Goal: Task Accomplishment & Management: Use online tool/utility

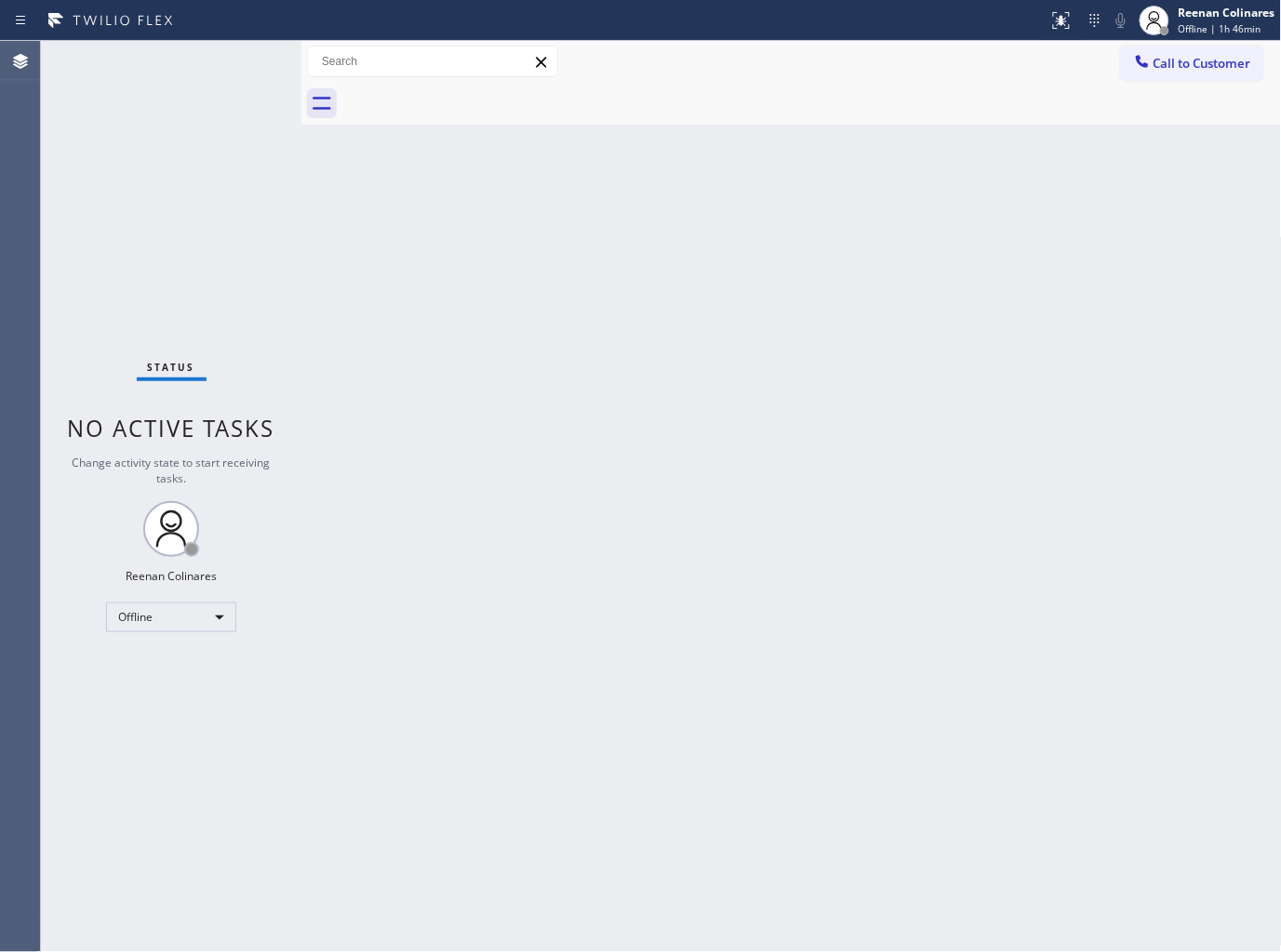
click at [513, 285] on div "Back to Dashboard Change Sender ID Customers Technicians Select a contact Outbo…" at bounding box center [791, 496] width 980 height 911
click at [152, 621] on div "Offline" at bounding box center [171, 618] width 130 height 30
click at [166, 671] on li "Available" at bounding box center [170, 666] width 127 height 22
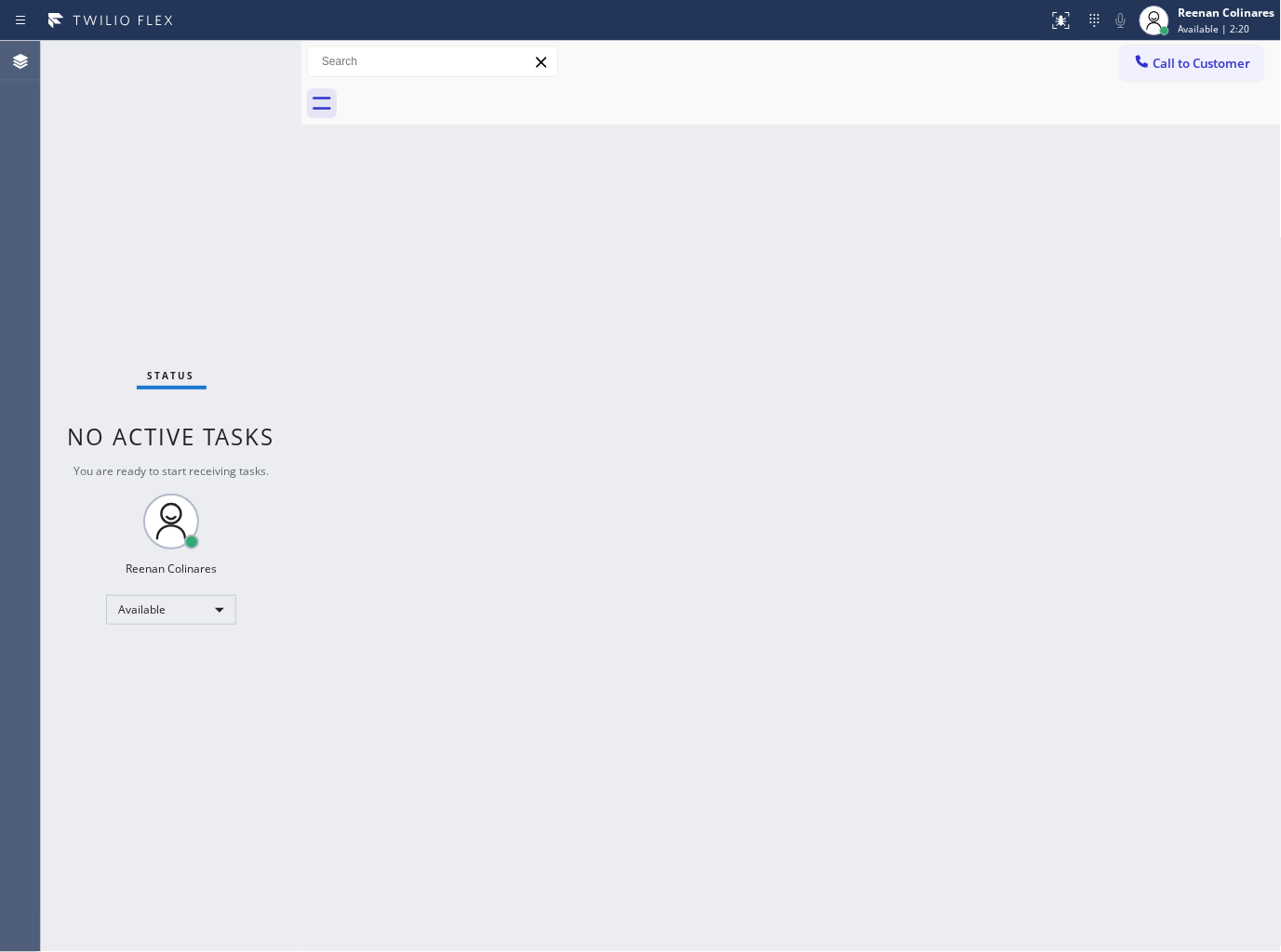
click at [741, 265] on div "Back to Dashboard Change Sender ID Customers Technicians Select a contact Outbo…" at bounding box center [791, 496] width 980 height 911
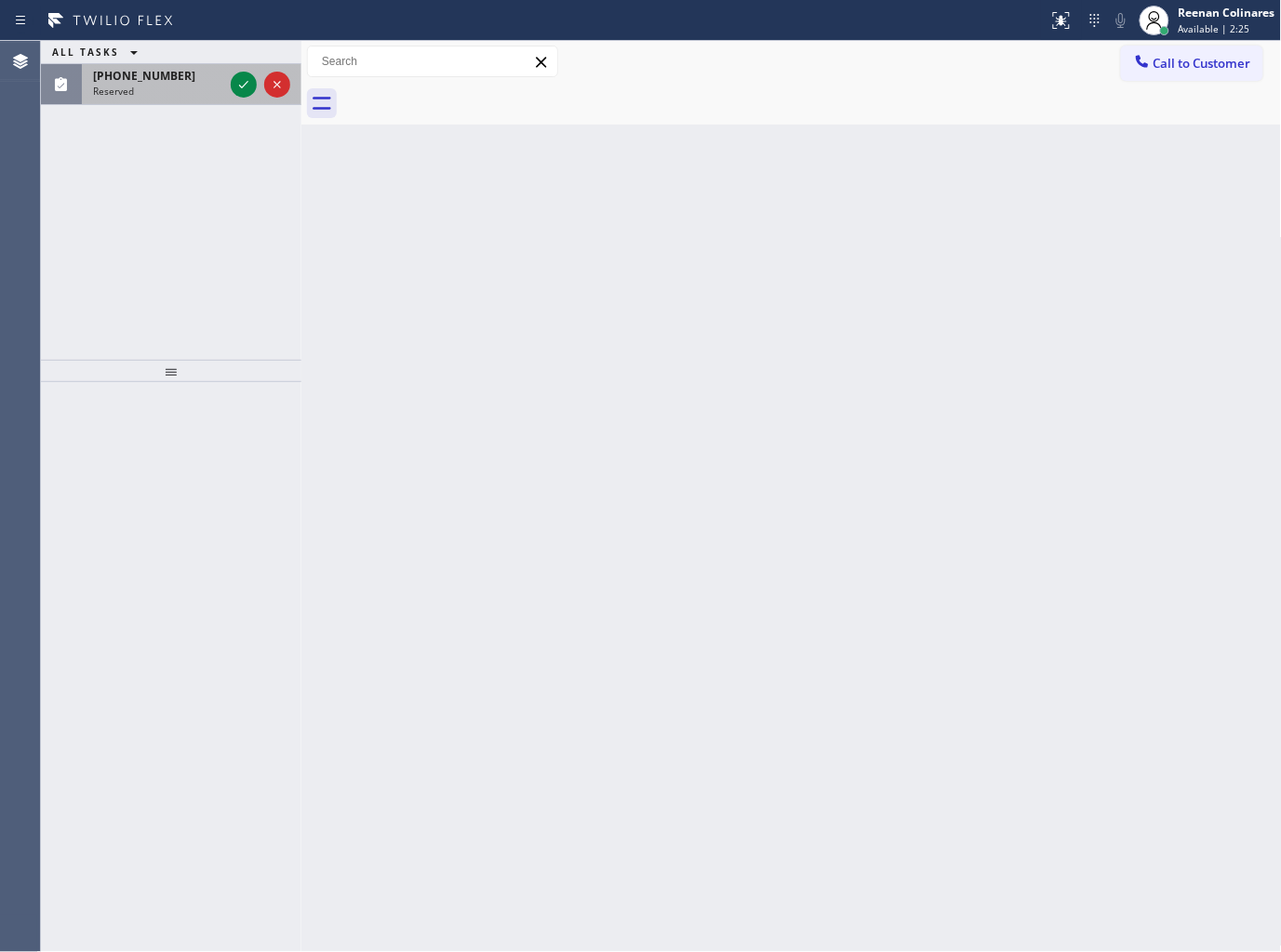
click at [169, 75] on span "(888) 415-0434" at bounding box center [144, 75] width 102 height 16
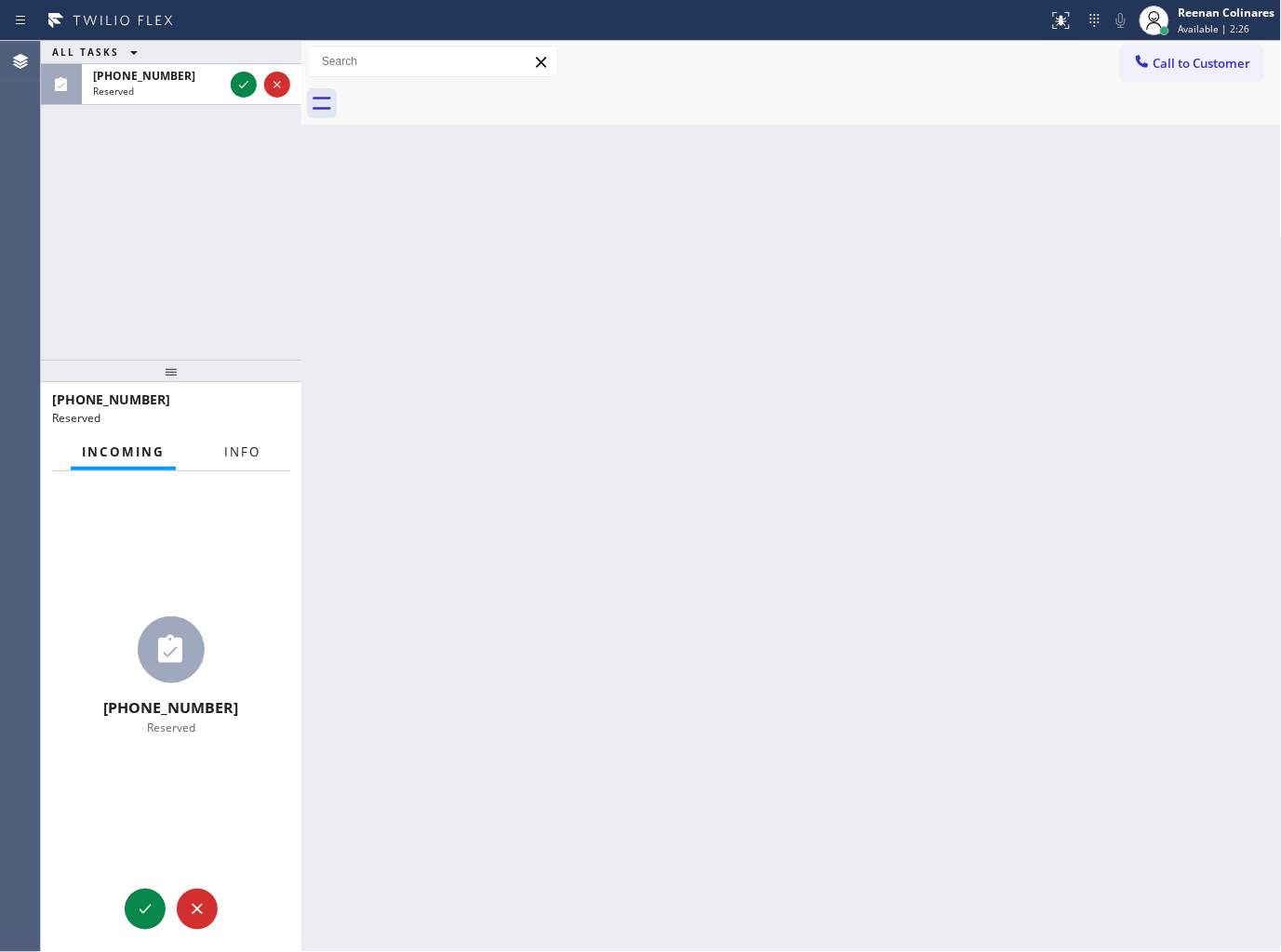
click at [249, 453] on span "Info" at bounding box center [242, 452] width 36 height 17
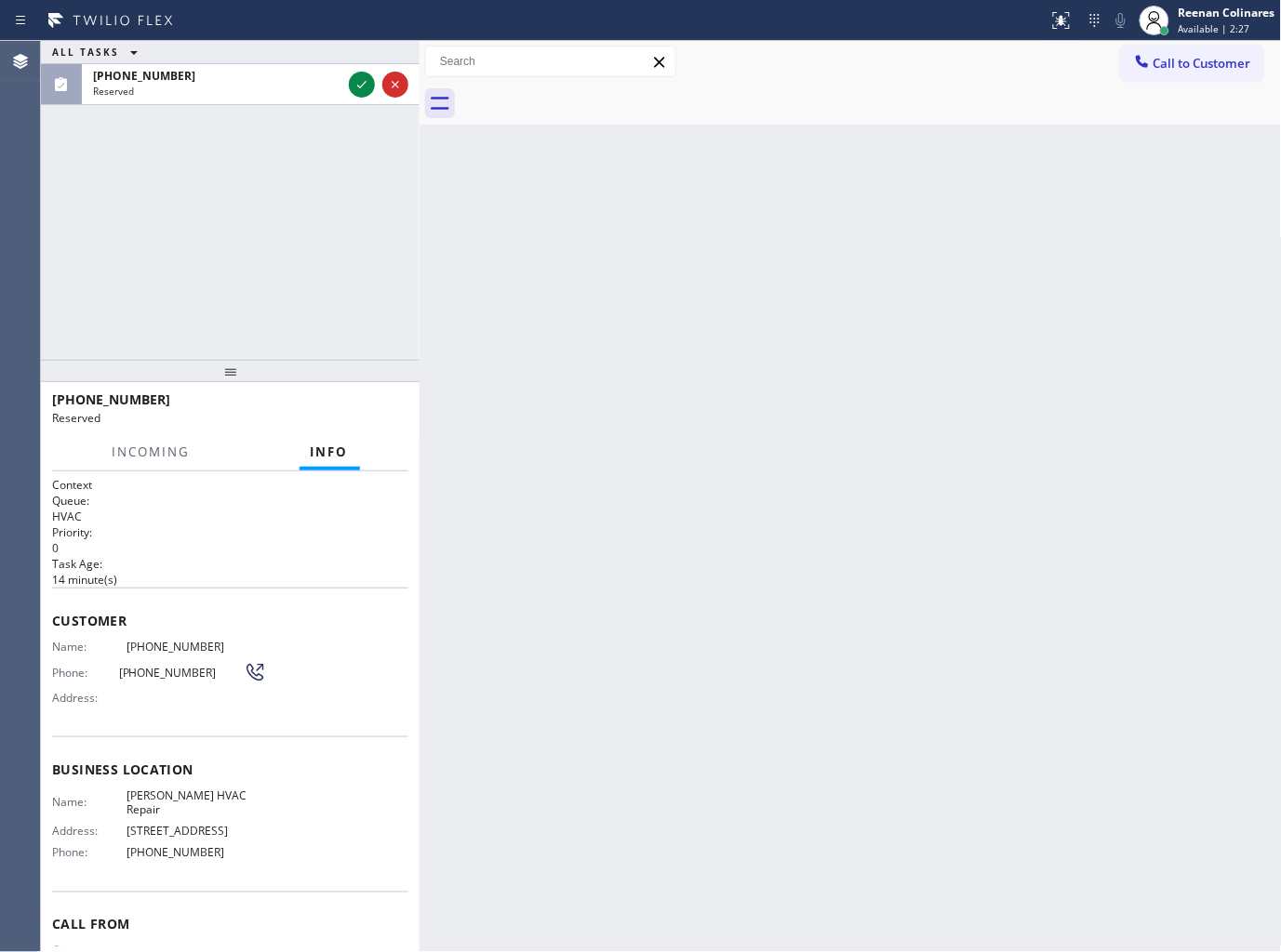
drag, startPoint x: 299, startPoint y: 81, endPoint x: 417, endPoint y: 114, distance: 122.5
click at [420, 114] on div at bounding box center [420, 496] width 0 height 911
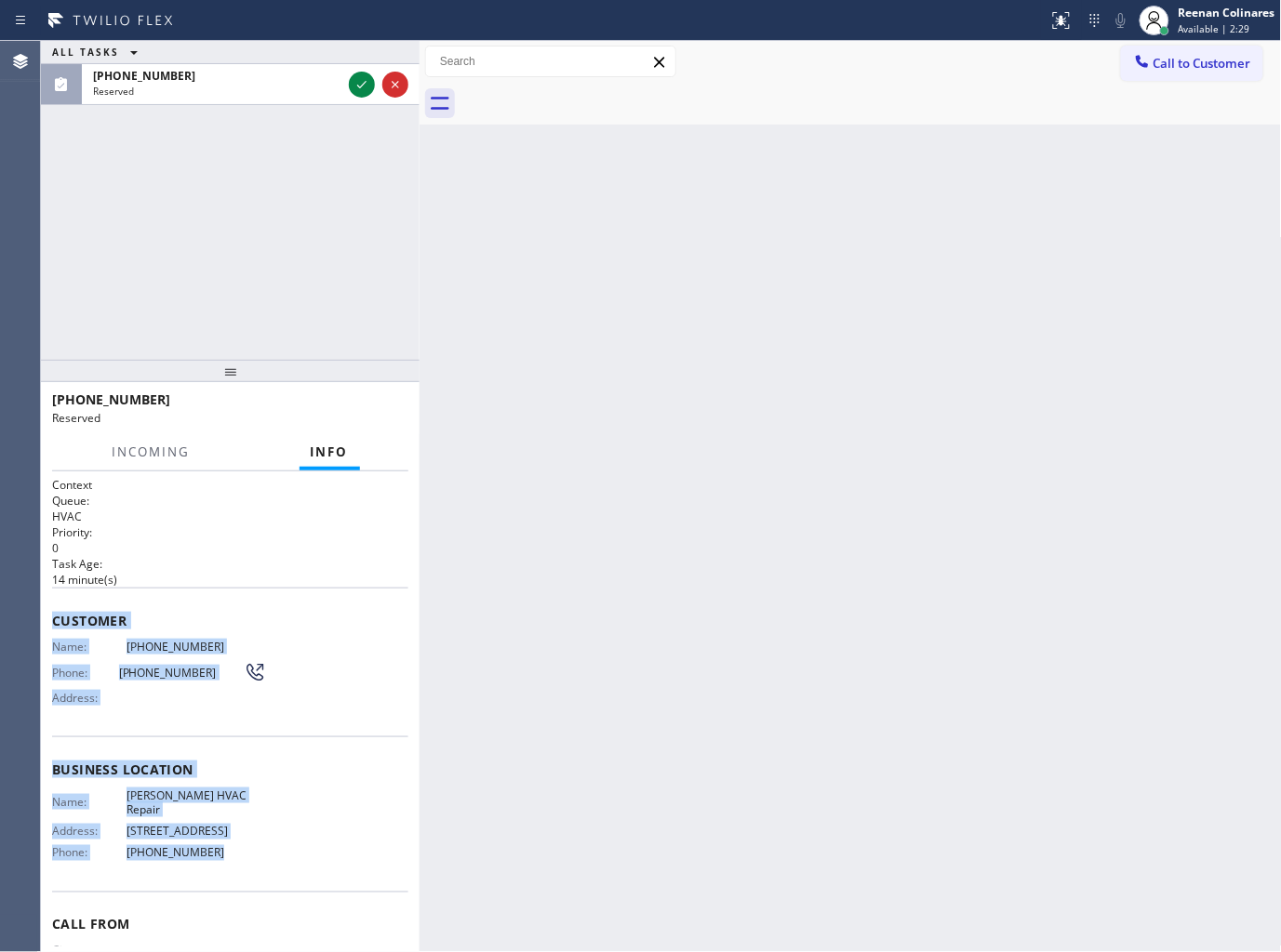
drag, startPoint x: 52, startPoint y: 616, endPoint x: 296, endPoint y: 841, distance: 331.9
click at [296, 841] on div "Context Queue: HVAC Priority: 0 Task Age: 14 minute(s) Customer Name: (888) 415…" at bounding box center [230, 755] width 357 height 556
copy div "Customer Name: (888) 415-0434 Phone: (888) 415-0434 Address: Business location …"
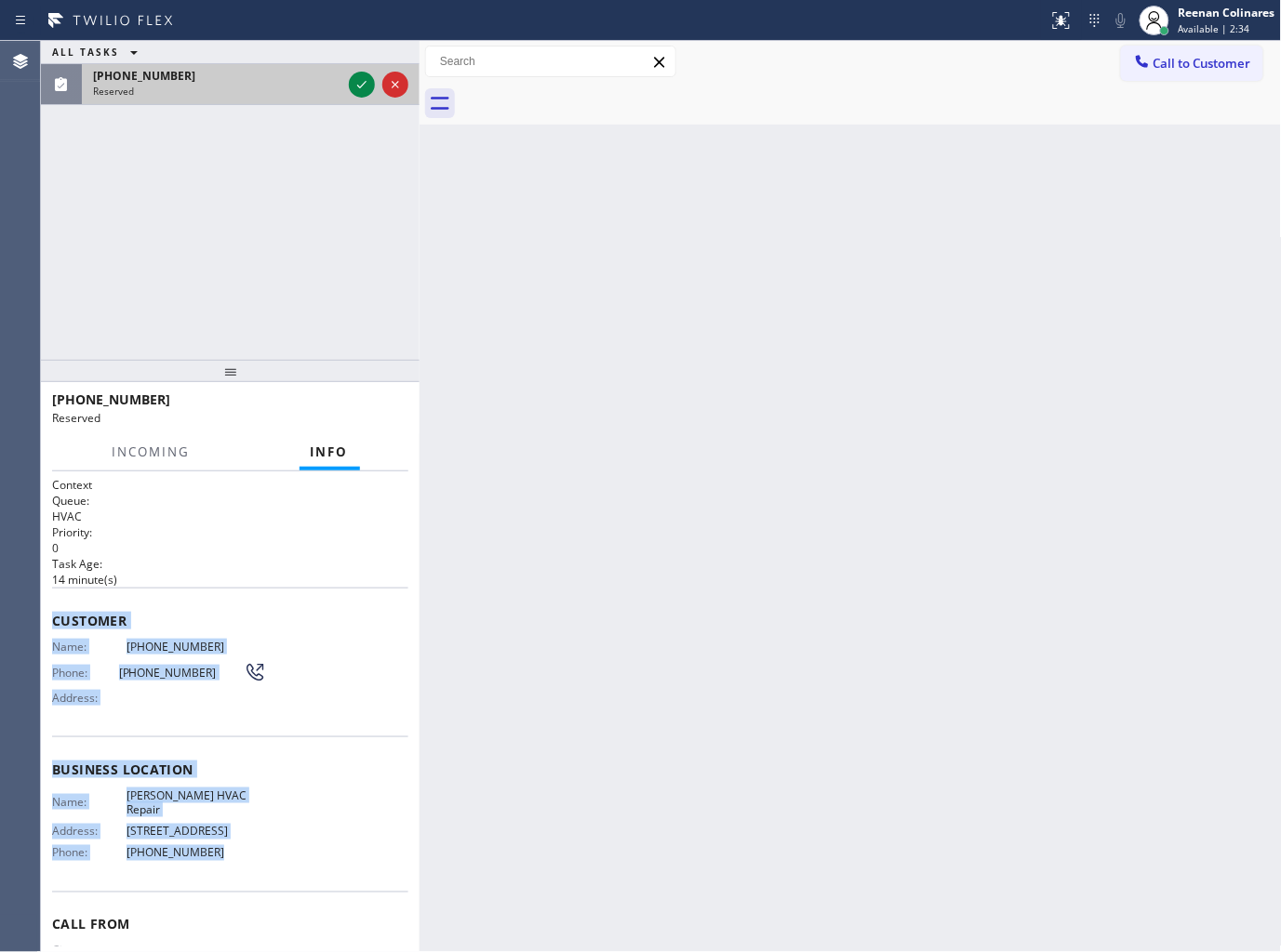
click at [299, 93] on div "Reserved" at bounding box center [217, 91] width 249 height 13
click at [363, 79] on icon at bounding box center [362, 85] width 22 height 22
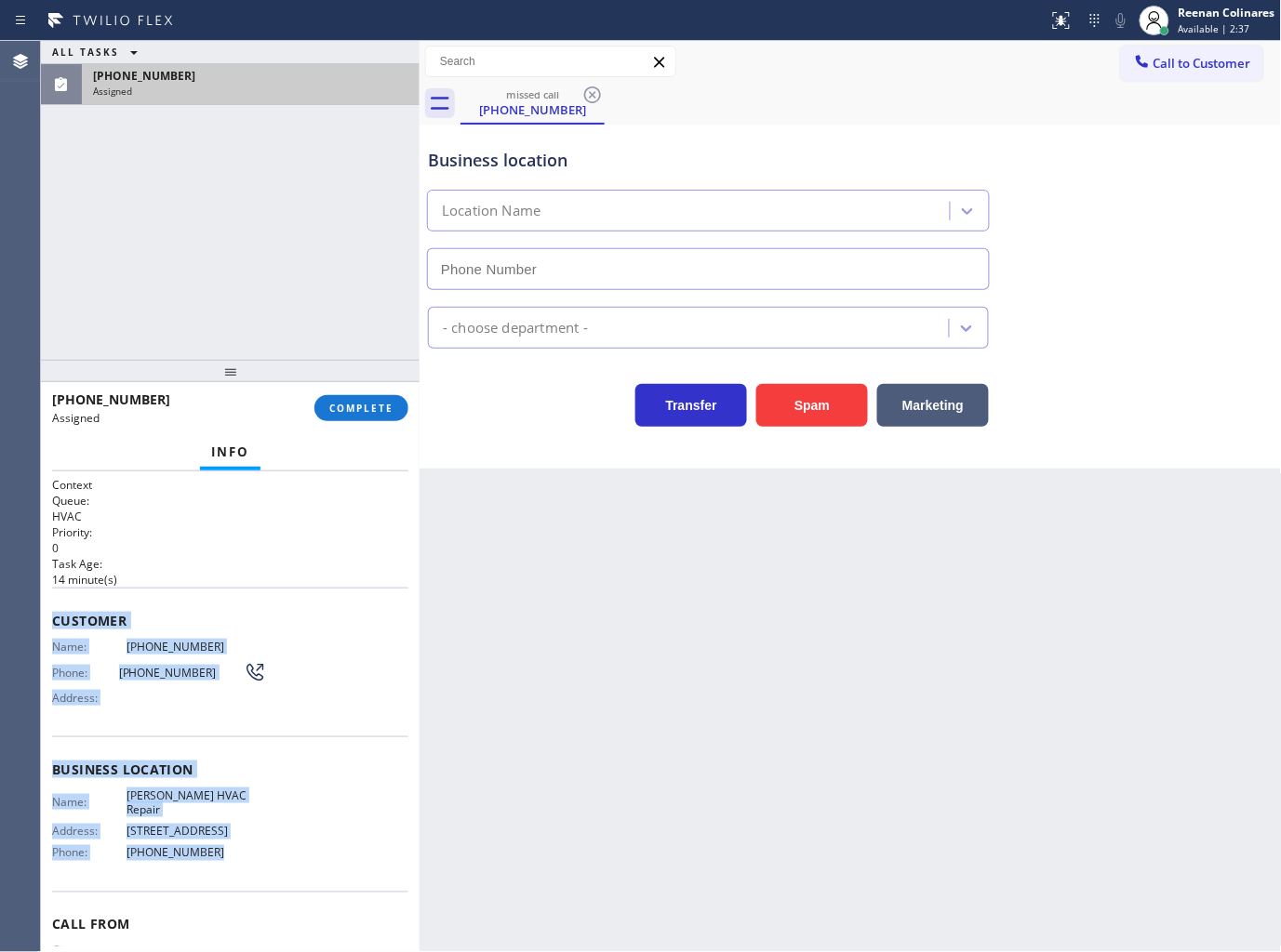
type input "(754) 212-9685"
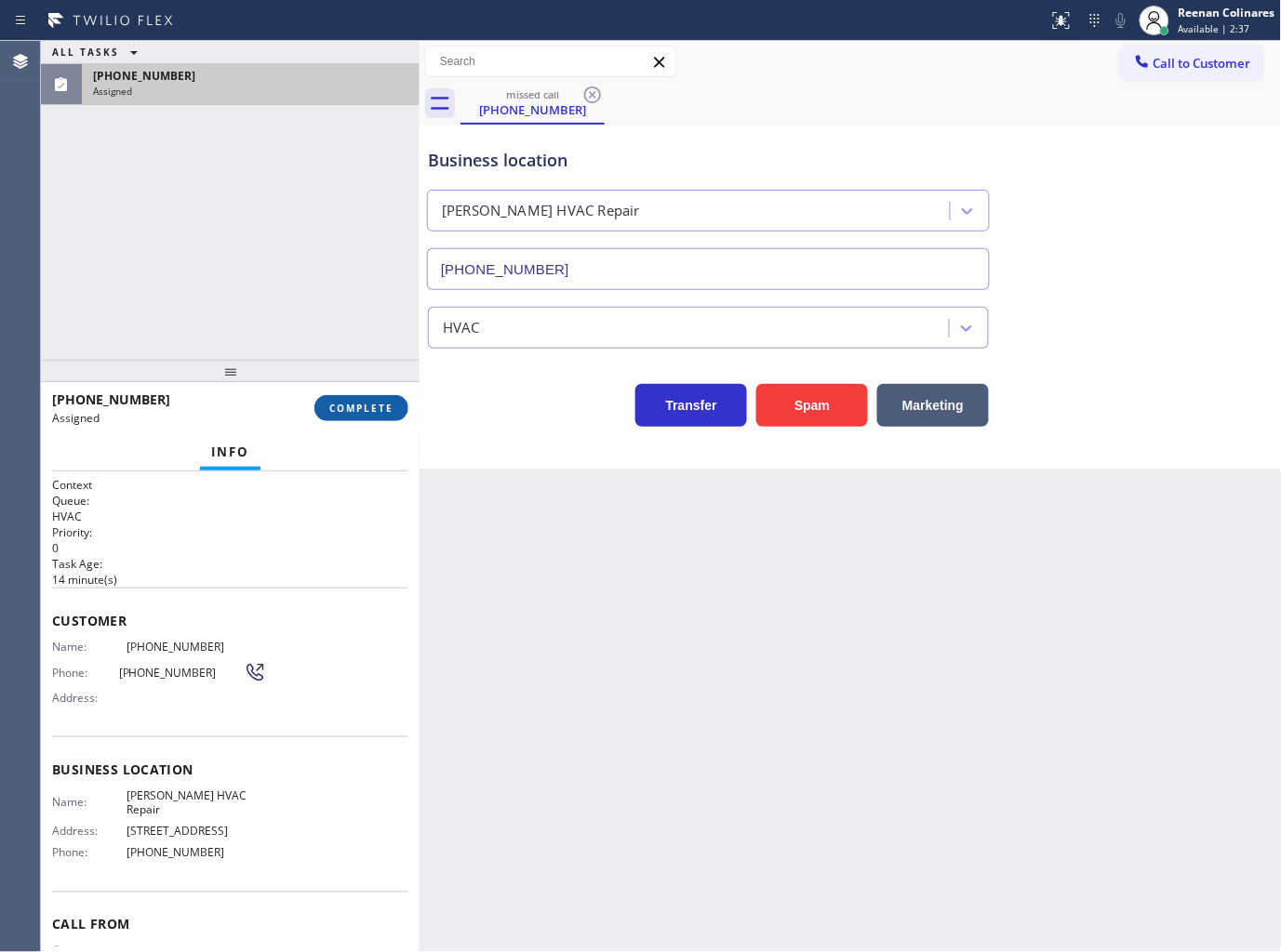
click at [346, 421] on div "(888) 415-0434 Assigned COMPLETE" at bounding box center [230, 409] width 357 height 48
click at [346, 419] on button "COMPLETE" at bounding box center [361, 409] width 94 height 26
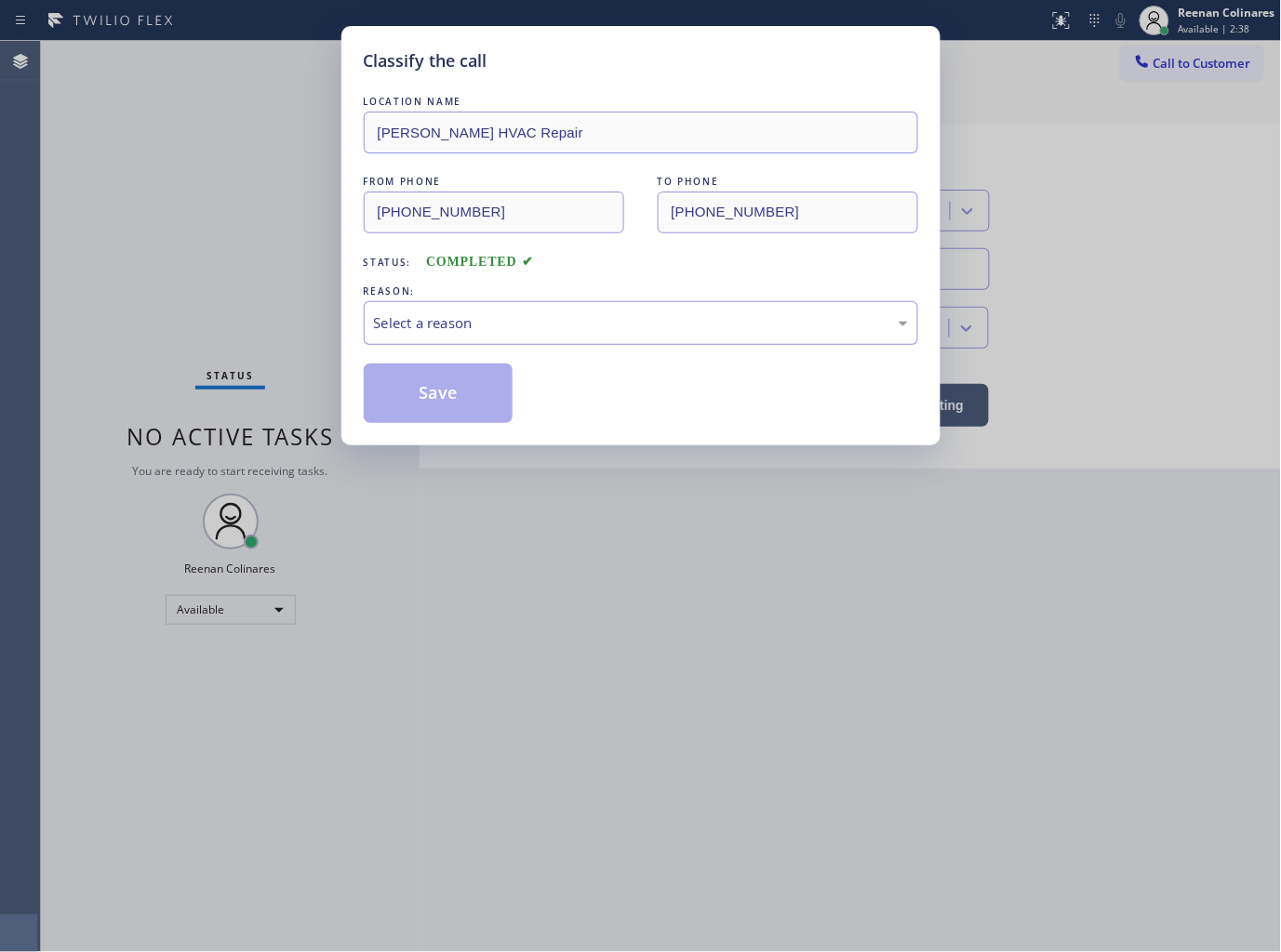
click at [476, 310] on div "Select a reason" at bounding box center [641, 323] width 555 height 44
click at [426, 422] on button "Save" at bounding box center [438, 394] width 150 height 60
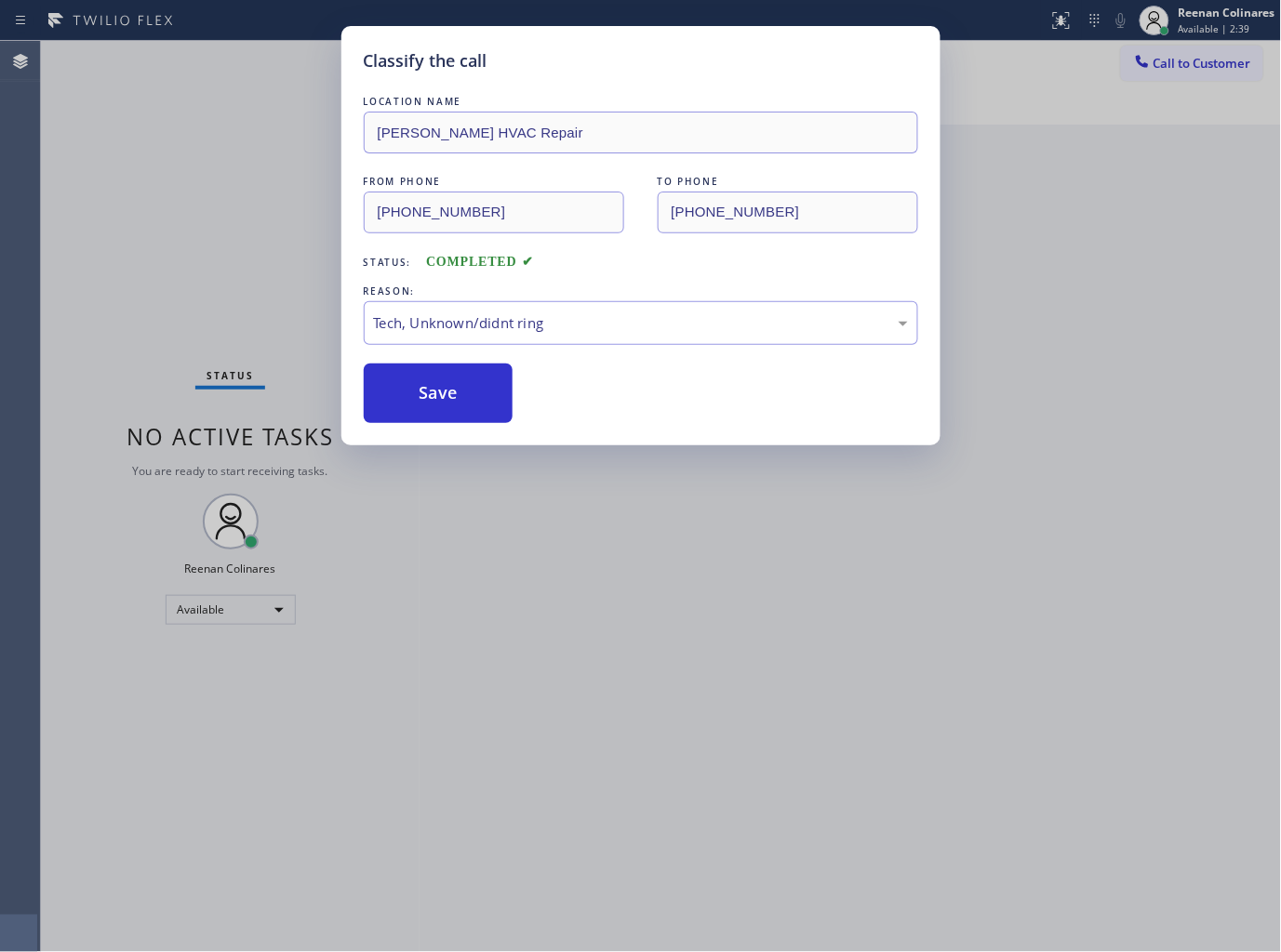
click at [173, 352] on div "Classify the call LOCATION NAME Blake HVAC Repair FROM PHONE (888) 415-0434 TO …" at bounding box center [640, 476] width 1281 height 952
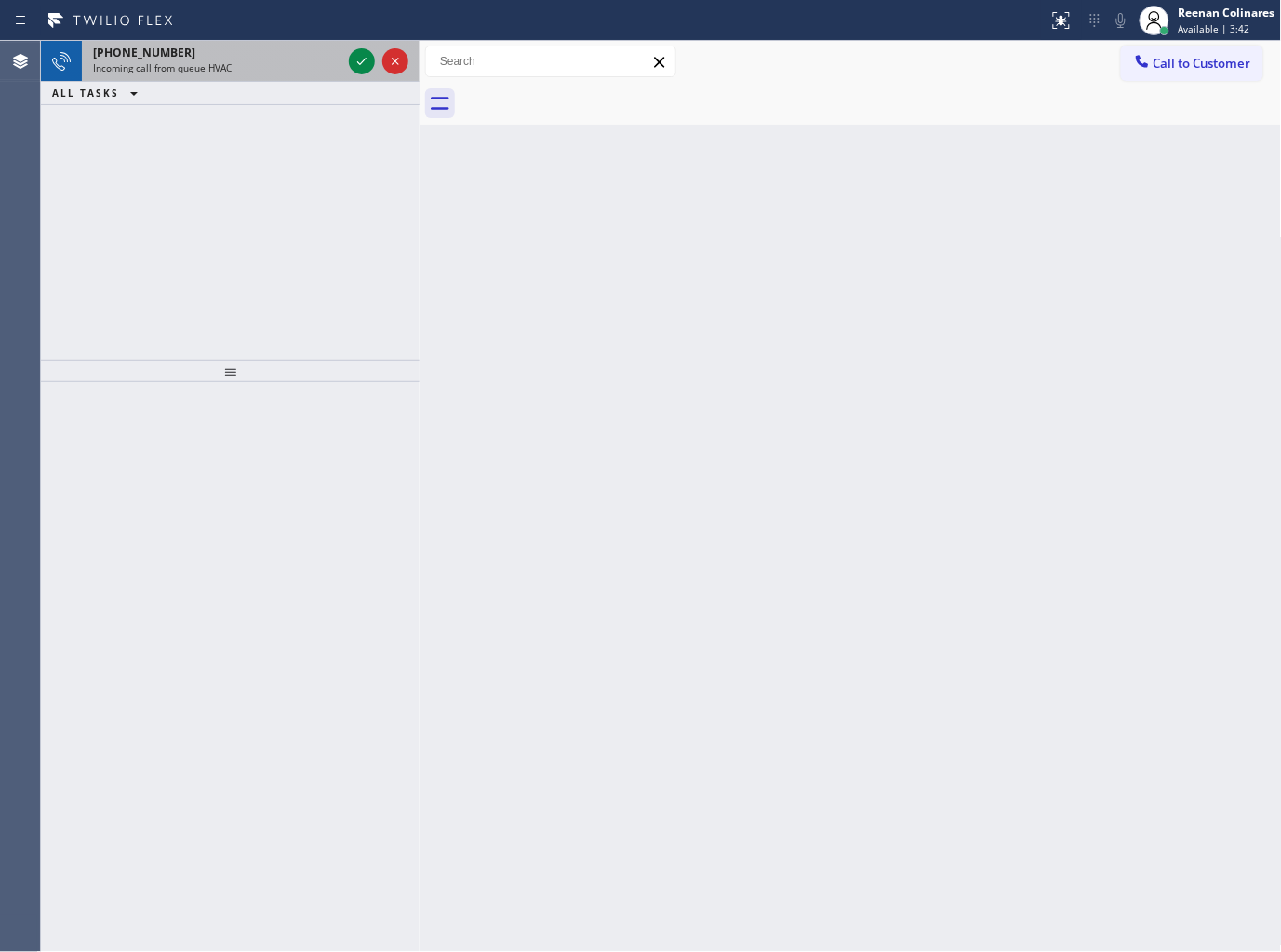
click at [234, 50] on div "+17146555514" at bounding box center [217, 52] width 249 height 16
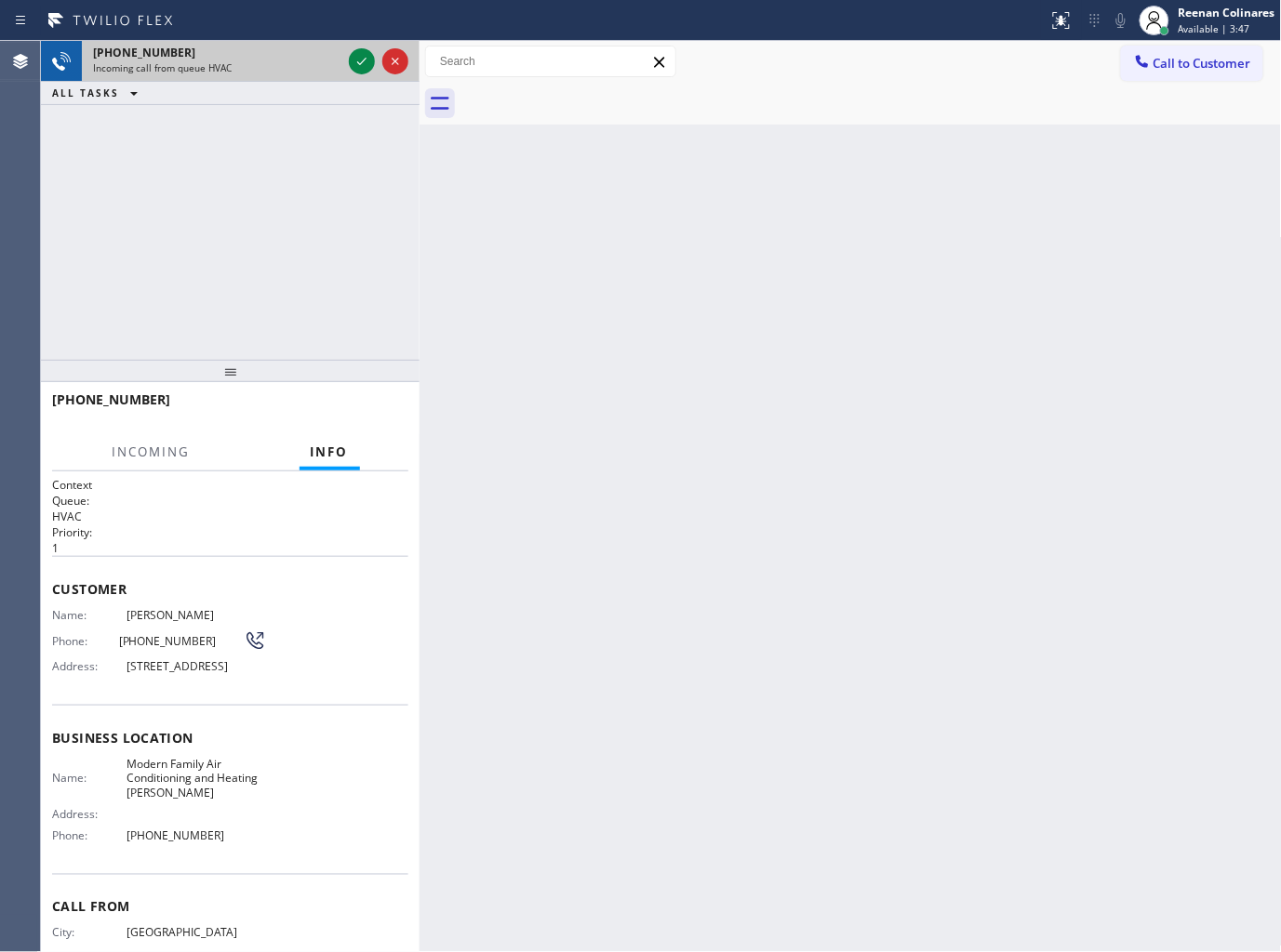
click at [308, 56] on div "+17146555514" at bounding box center [217, 52] width 249 height 16
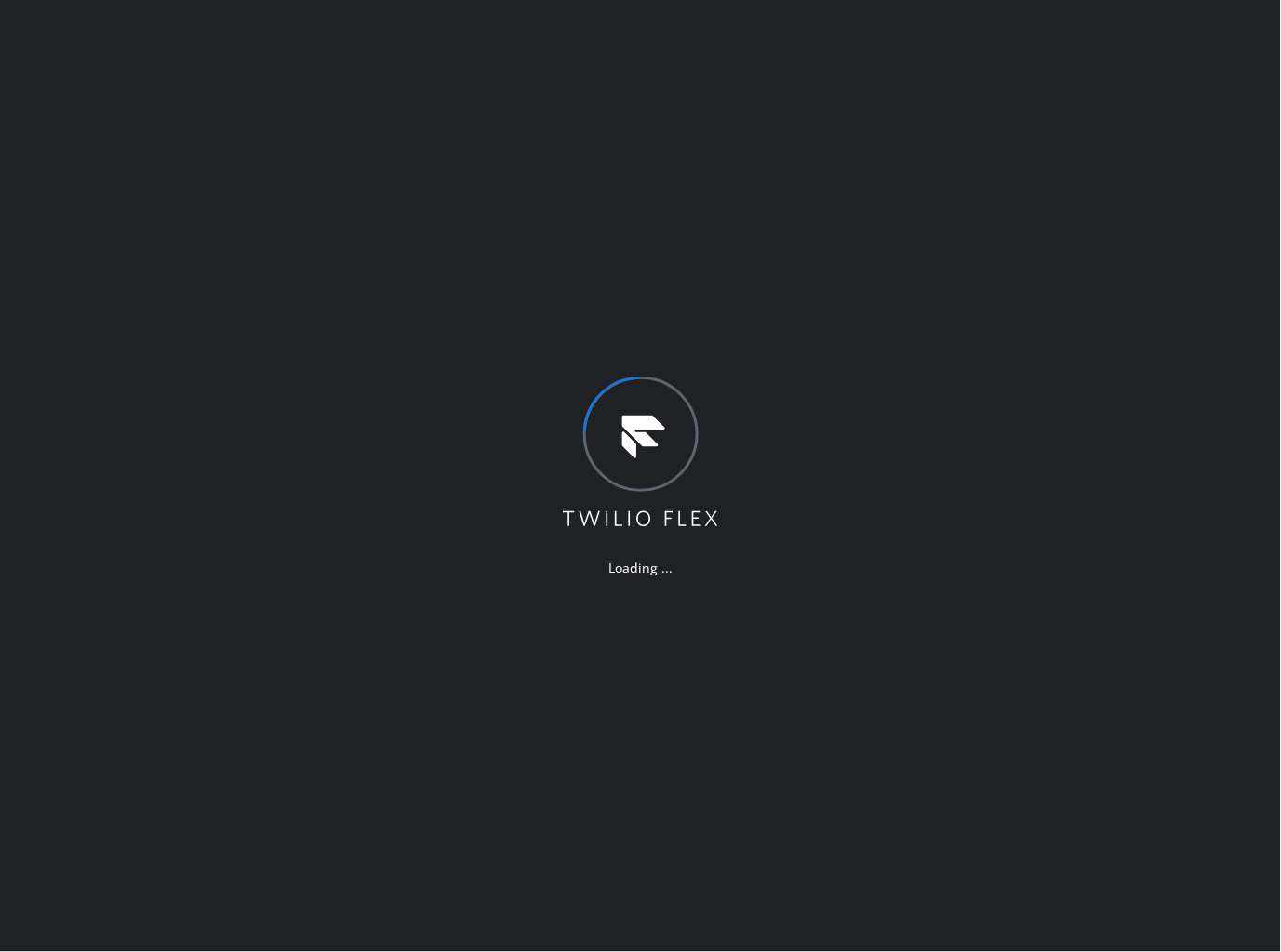
click at [921, 550] on div "Loading ..." at bounding box center [640, 476] width 1281 height 952
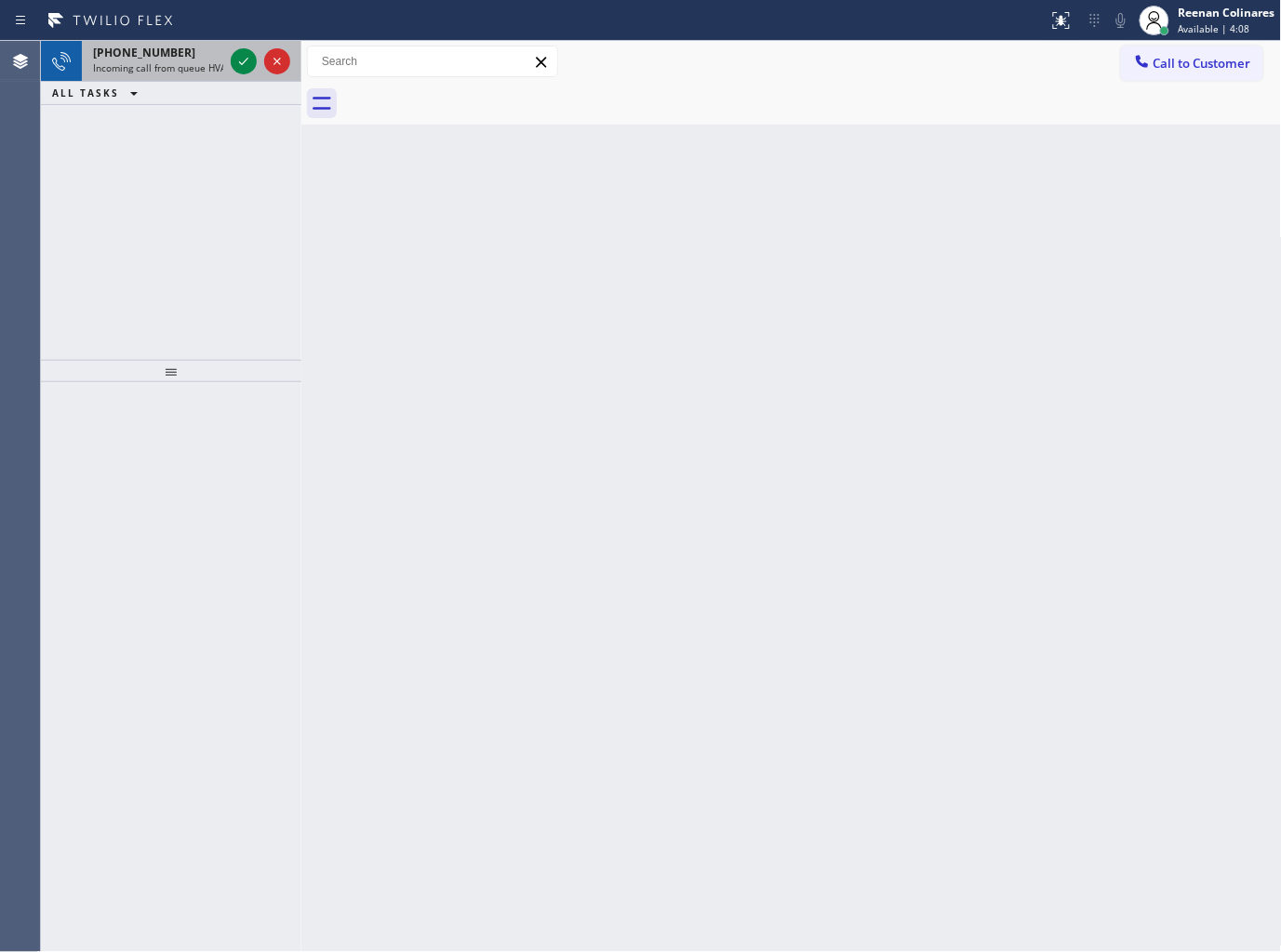
click at [155, 65] on span "Incoming call from queue HVAC" at bounding box center [162, 68] width 139 height 13
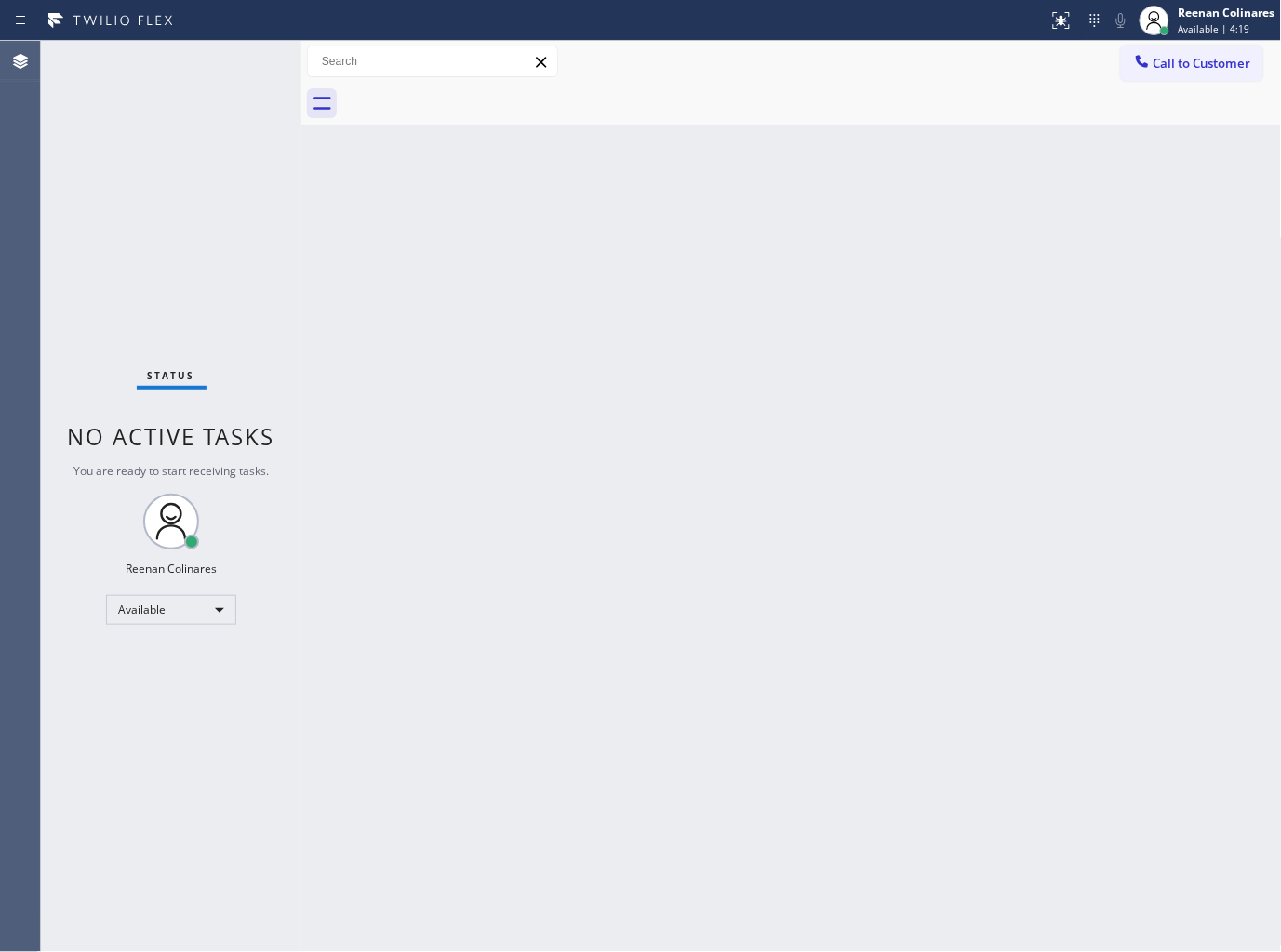
click at [659, 302] on div "Back to Dashboard Change Sender ID Customers Technicians Select a contact Outbo…" at bounding box center [791, 496] width 980 height 911
